Goal: Task Accomplishment & Management: Manage account settings

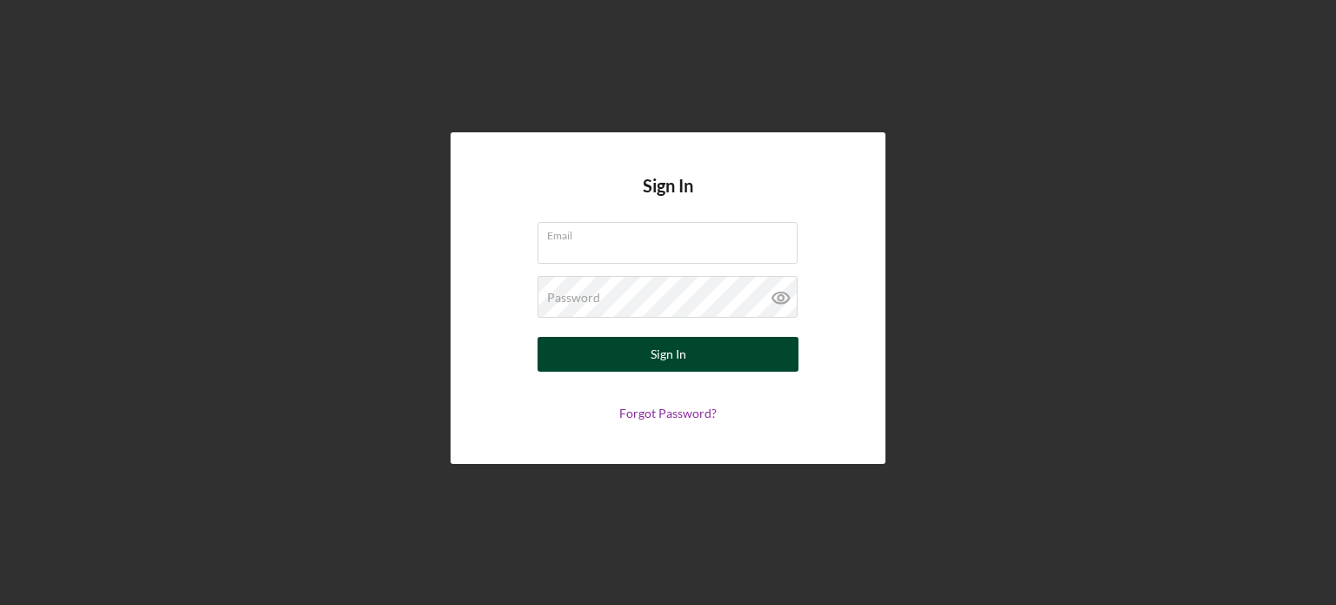
type input "[EMAIL_ADDRESS][DOMAIN_NAME]"
click at [627, 354] on button "Sign In" at bounding box center [668, 354] width 261 height 35
